Goal: Information Seeking & Learning: Learn about a topic

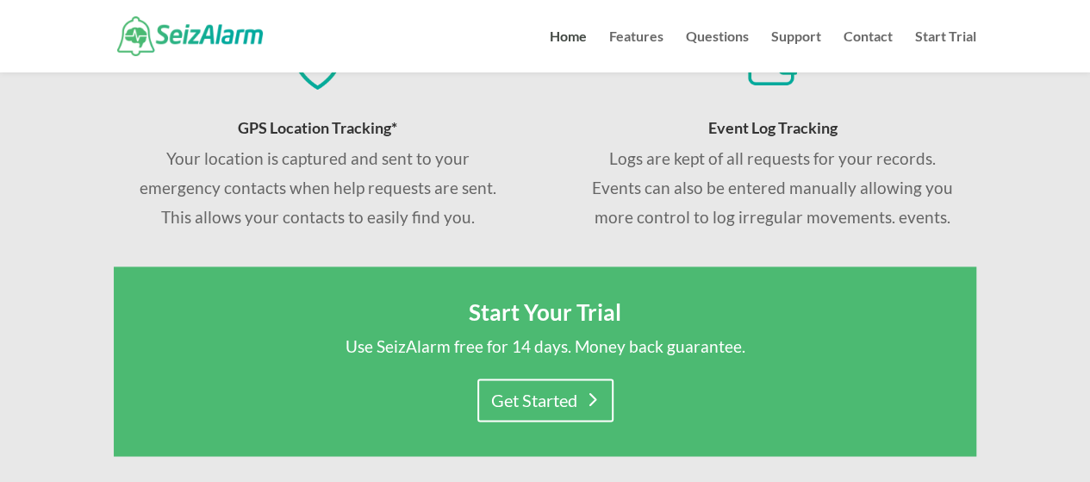
scroll to position [489, 0]
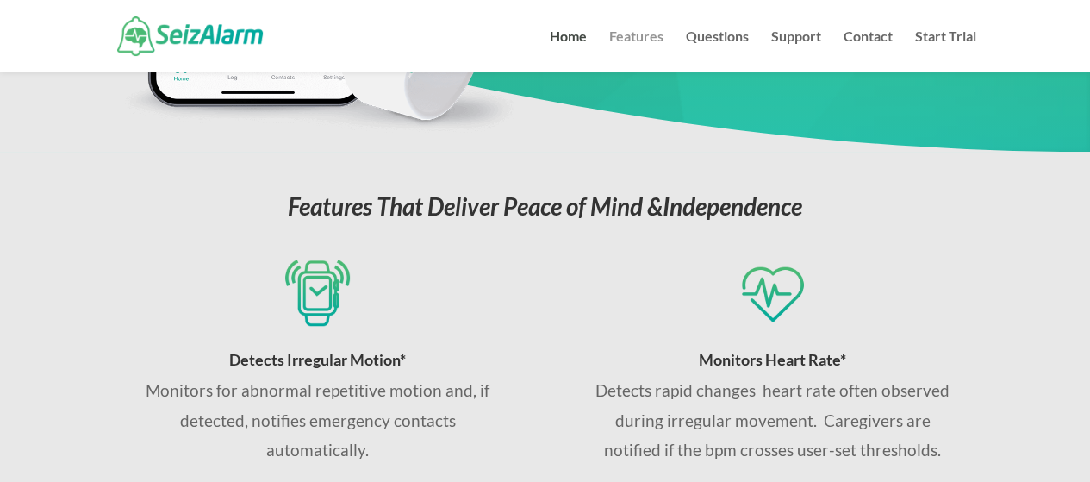
click at [647, 39] on link "Features" at bounding box center [636, 51] width 54 height 42
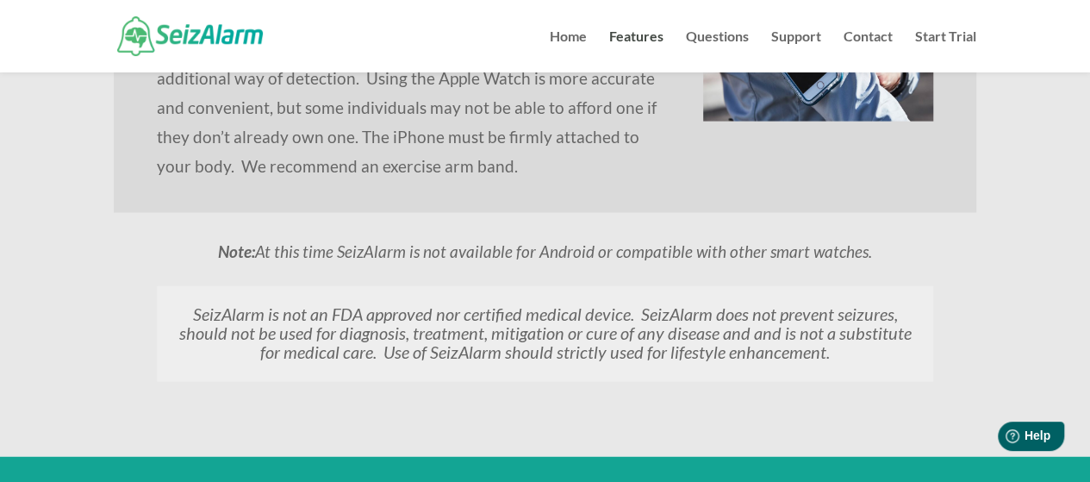
scroll to position [1896, 0]
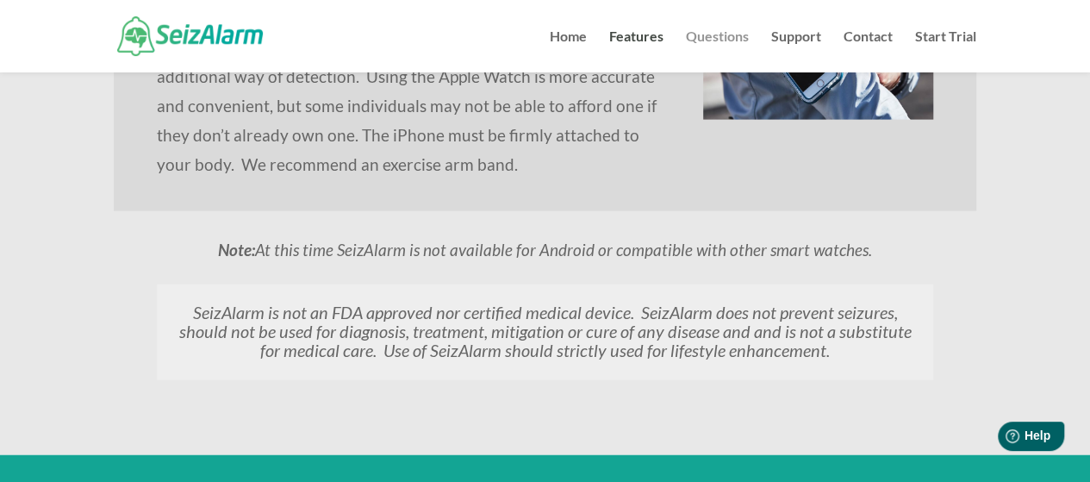
click at [717, 48] on link "Questions" at bounding box center [717, 51] width 63 height 42
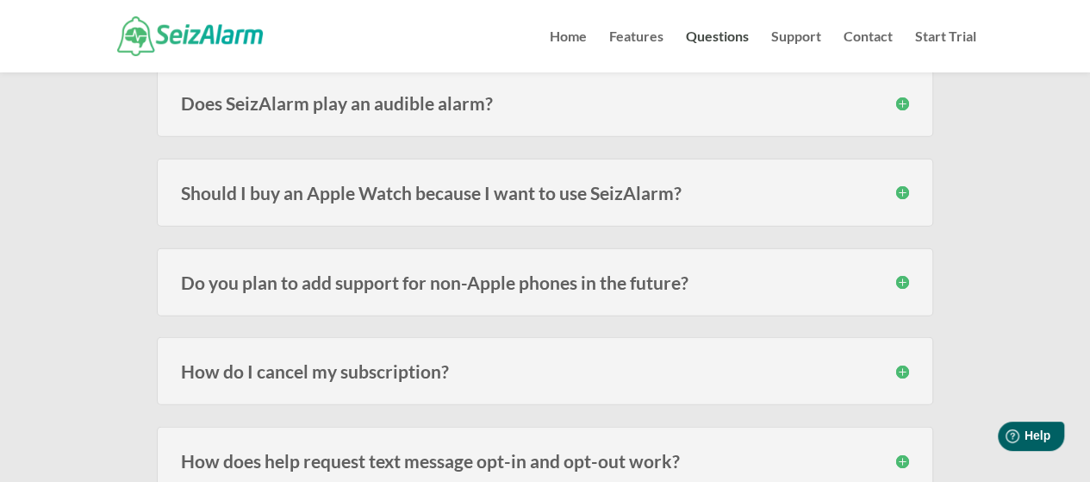
scroll to position [2327, 0]
click at [566, 183] on h3 "Should I buy an Apple Watch because I want to use SeizAlarm?" at bounding box center [545, 192] width 728 height 18
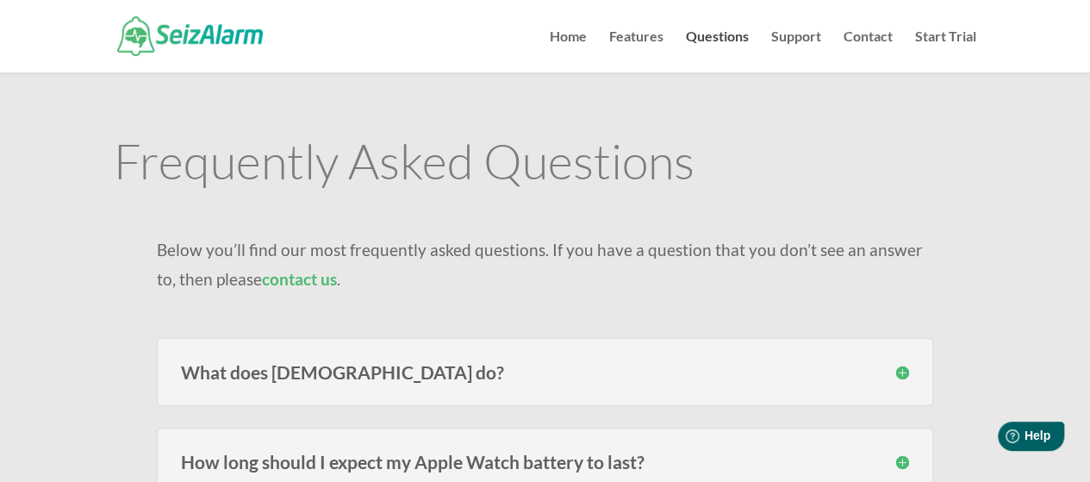
scroll to position [172, 0]
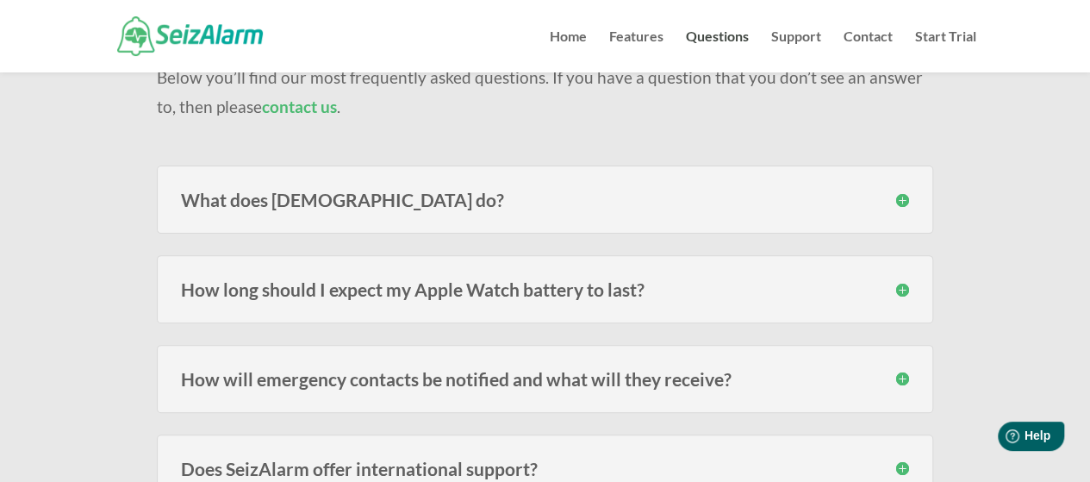
click at [616, 188] on div "What does [DEMOGRAPHIC_DATA] do? SeizAlarm detects irregular/abnormal movement …" at bounding box center [545, 199] width 777 height 68
click at [889, 203] on h3 "What does [DEMOGRAPHIC_DATA] do?" at bounding box center [545, 199] width 728 height 18
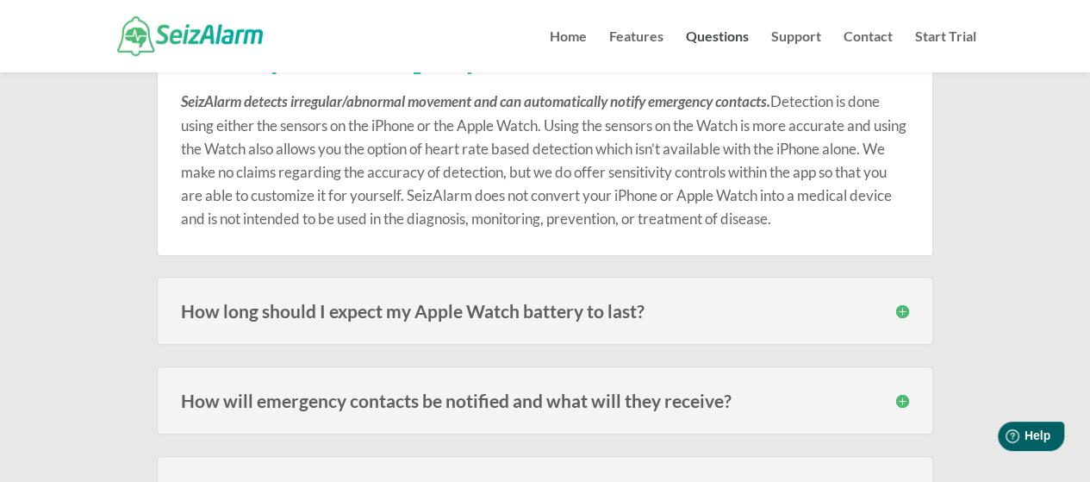
scroll to position [345, 0]
